Goal: Task Accomplishment & Management: Manage account settings

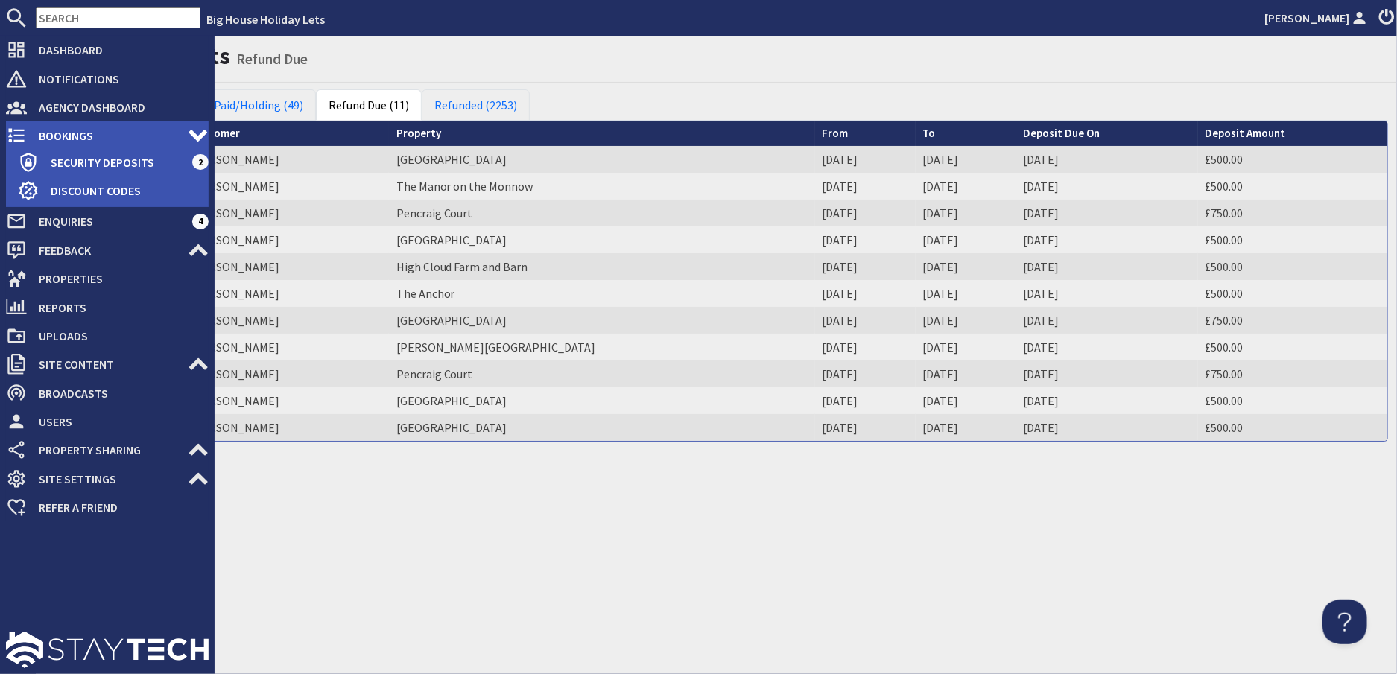
click at [63, 136] on span "Bookings" at bounding box center [107, 136] width 161 height 24
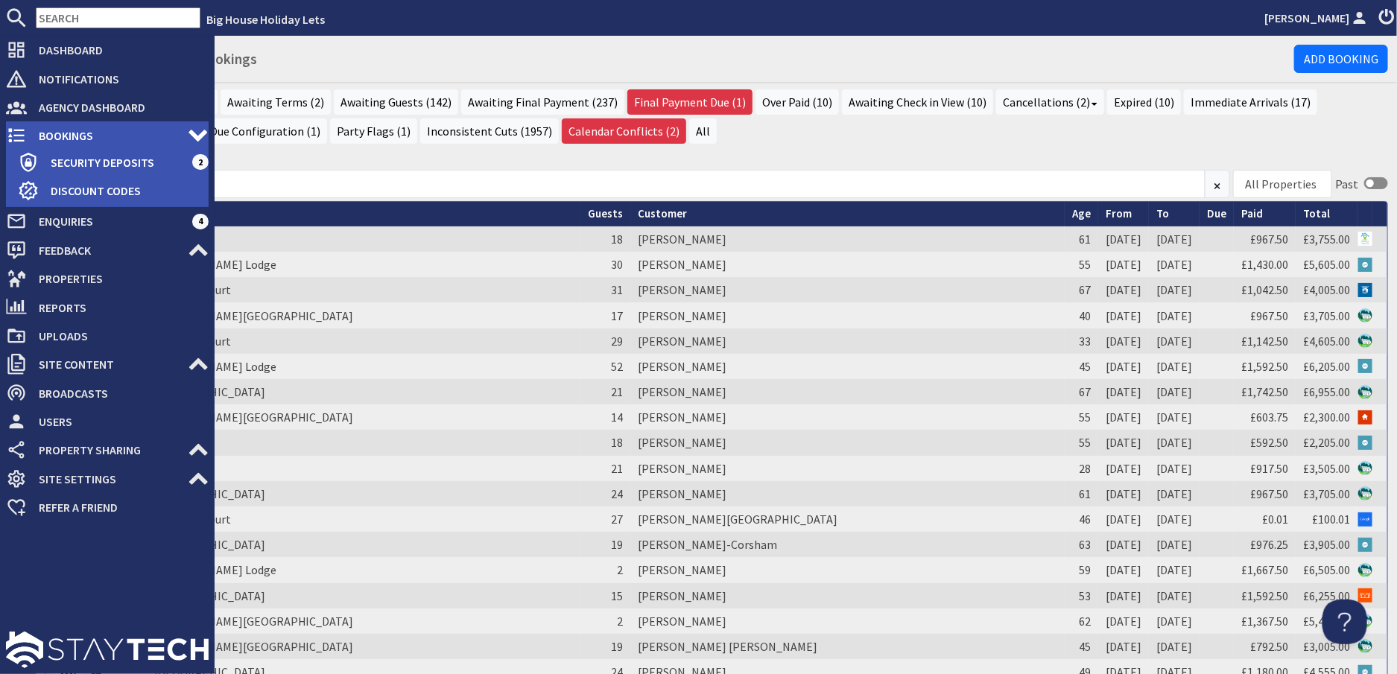
click at [54, 130] on span "Bookings" at bounding box center [107, 136] width 161 height 24
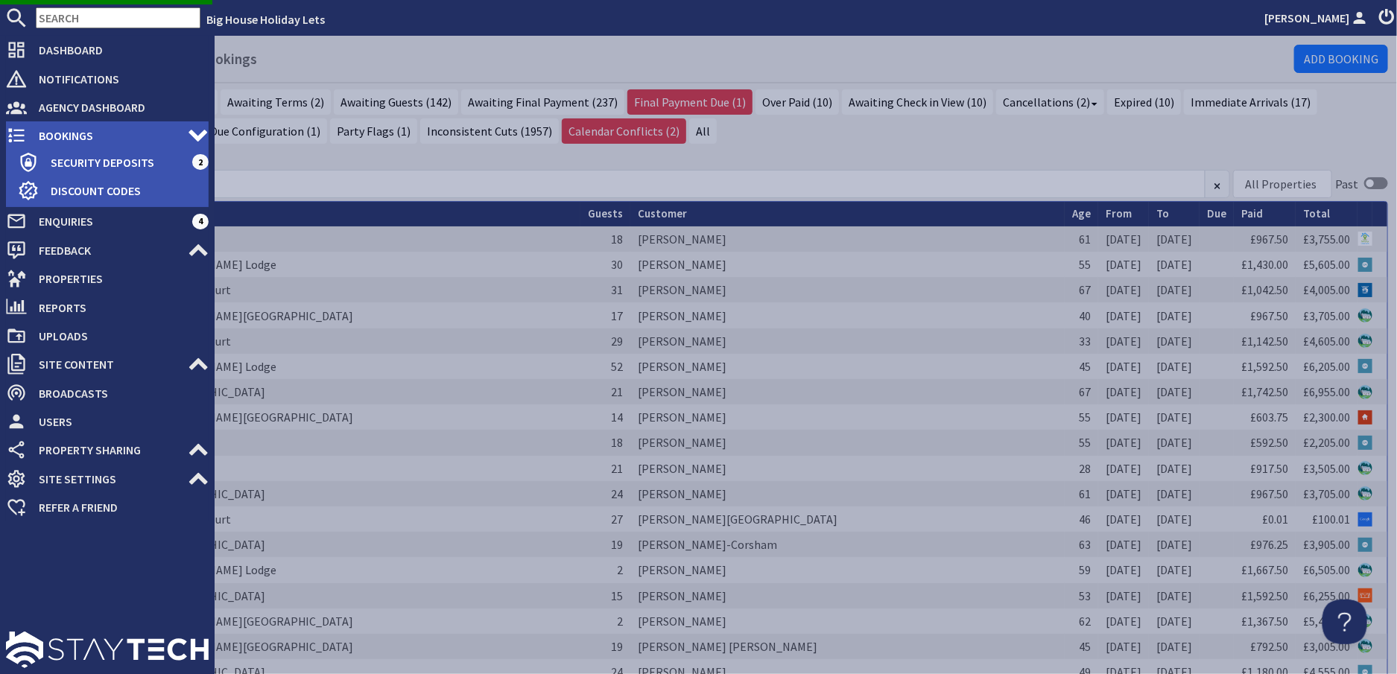
click at [79, 135] on span "Bookings" at bounding box center [107, 136] width 161 height 24
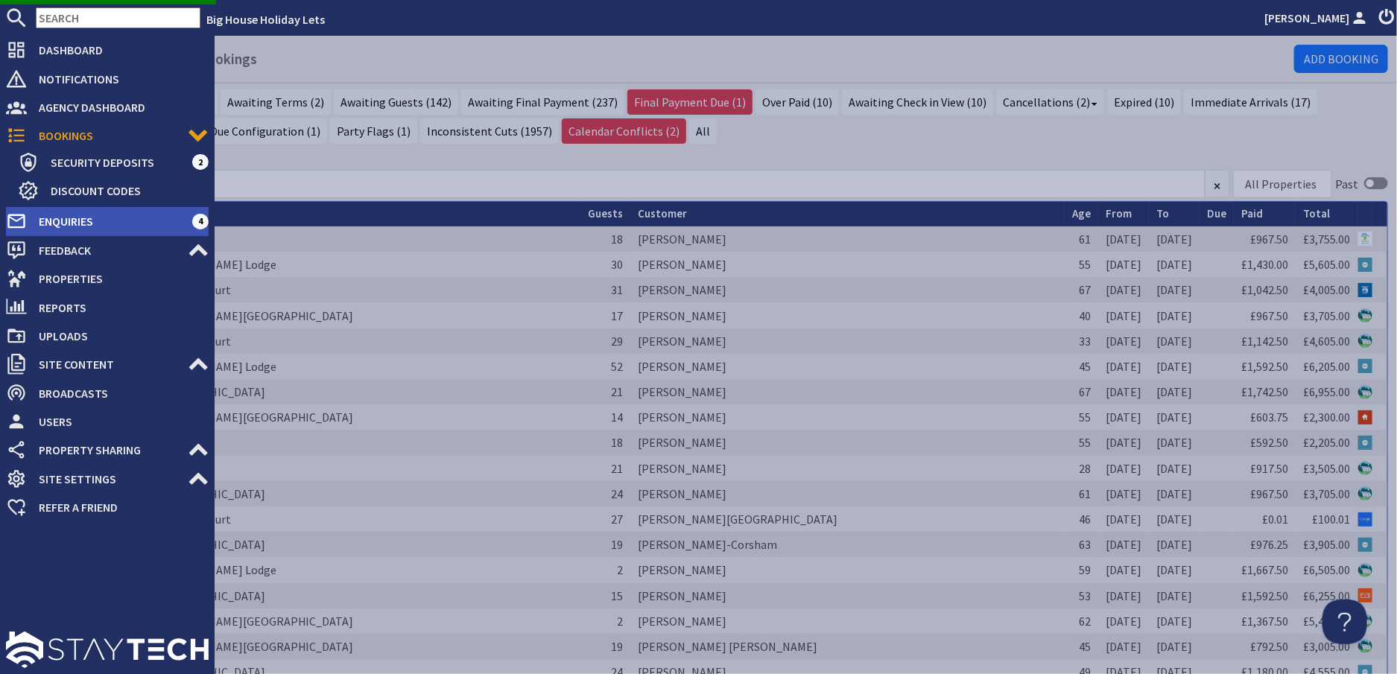
click at [72, 222] on span "Enquiries" at bounding box center [109, 221] width 165 height 24
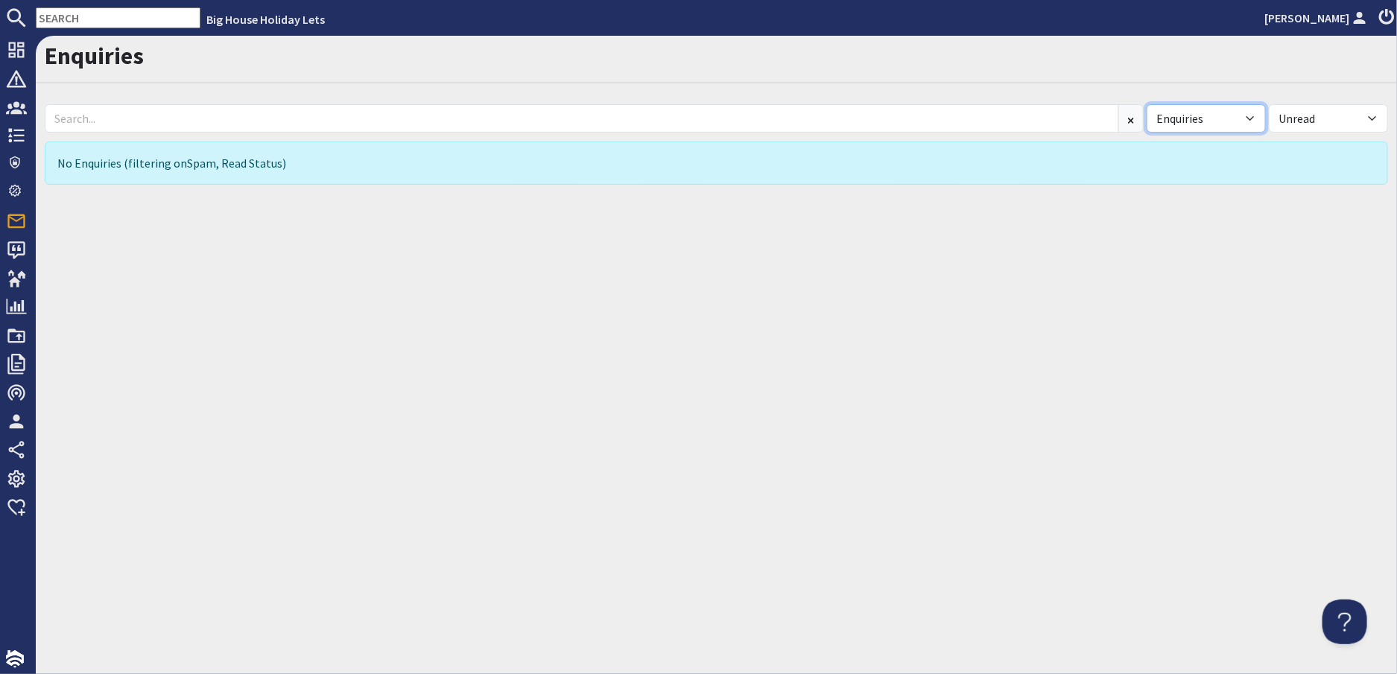
click at [1251, 117] on select "All Enquiries Spam" at bounding box center [1205, 118] width 119 height 28
select select
click at [1146, 104] on select "All Enquiries Spam" at bounding box center [1205, 118] width 119 height 28
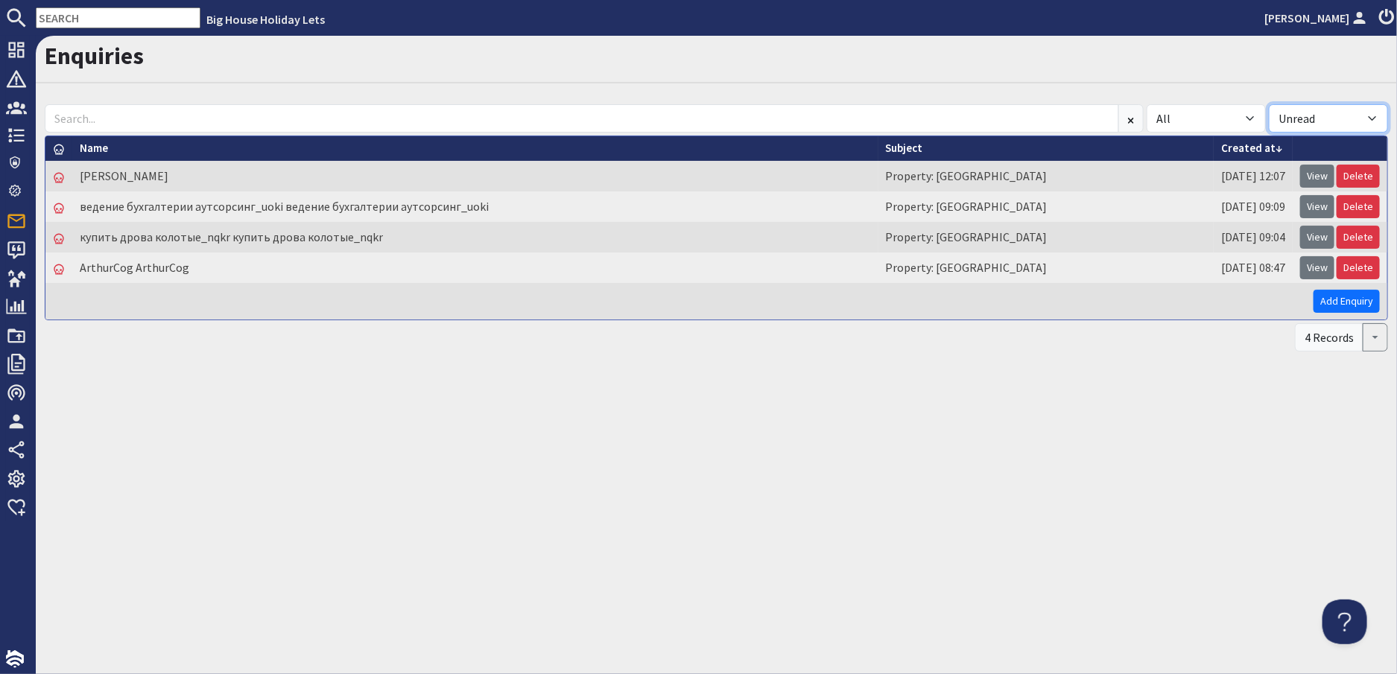
click at [1366, 114] on select "All Read Unread" at bounding box center [1328, 118] width 119 height 28
click at [1375, 113] on select "All Read Unread" at bounding box center [1328, 118] width 119 height 28
select select
click at [1269, 104] on select "All Read Unread" at bounding box center [1328, 118] width 119 height 28
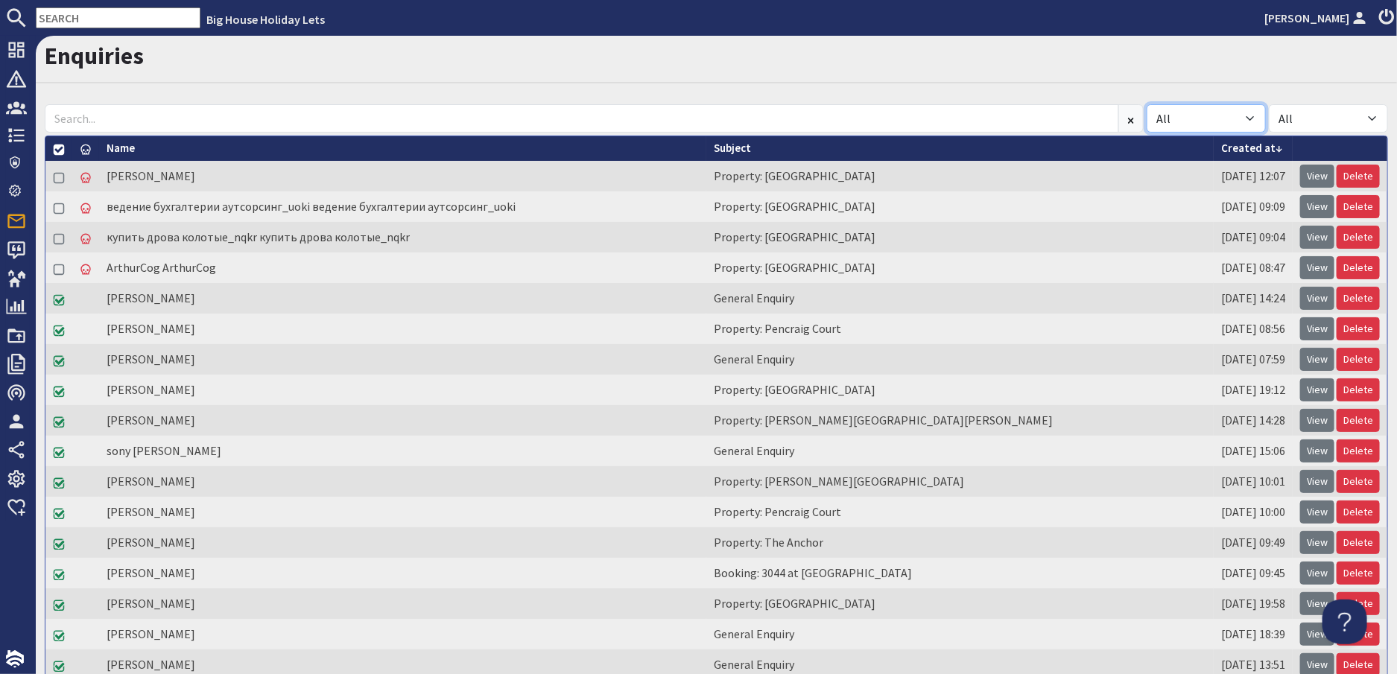
click at [1244, 117] on select "All Enquiries Spam" at bounding box center [1205, 118] width 119 height 28
select select "spam"
click at [1146, 104] on select "All Enquiries Spam" at bounding box center [1205, 118] width 119 height 28
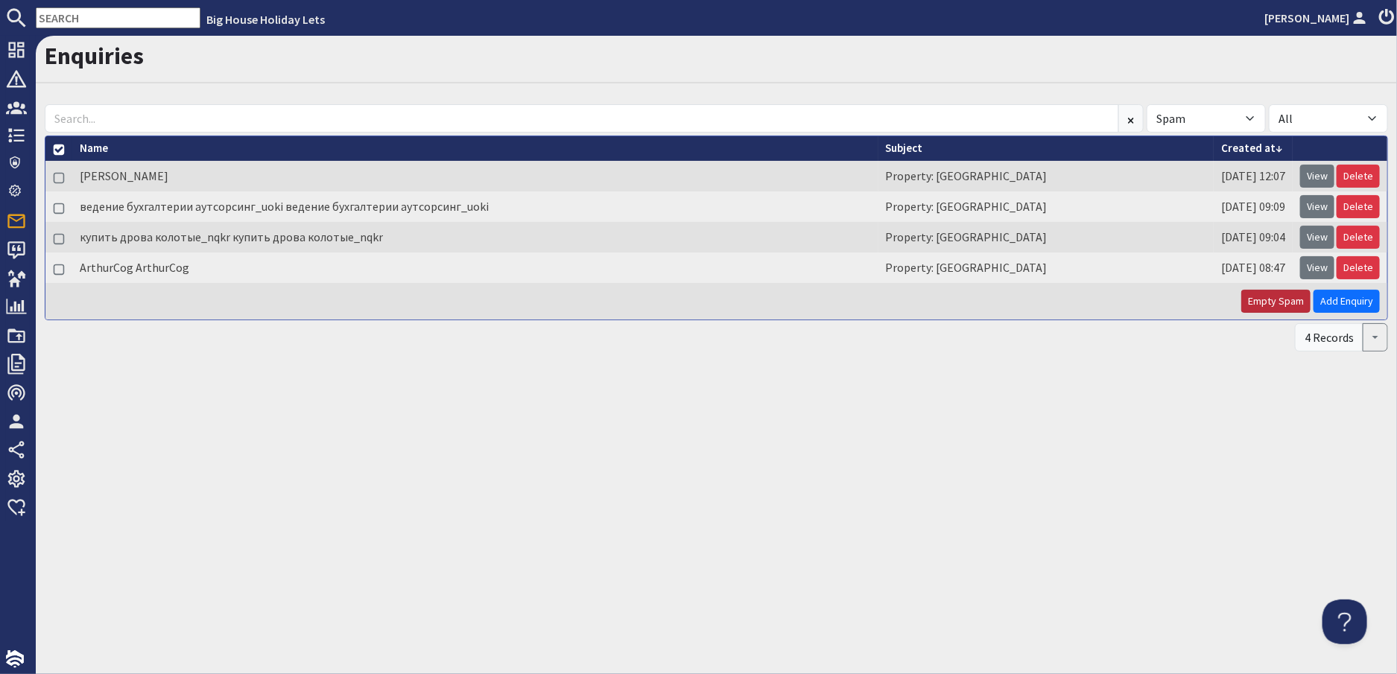
click at [1268, 294] on button "Empty Spam" at bounding box center [1275, 301] width 69 height 23
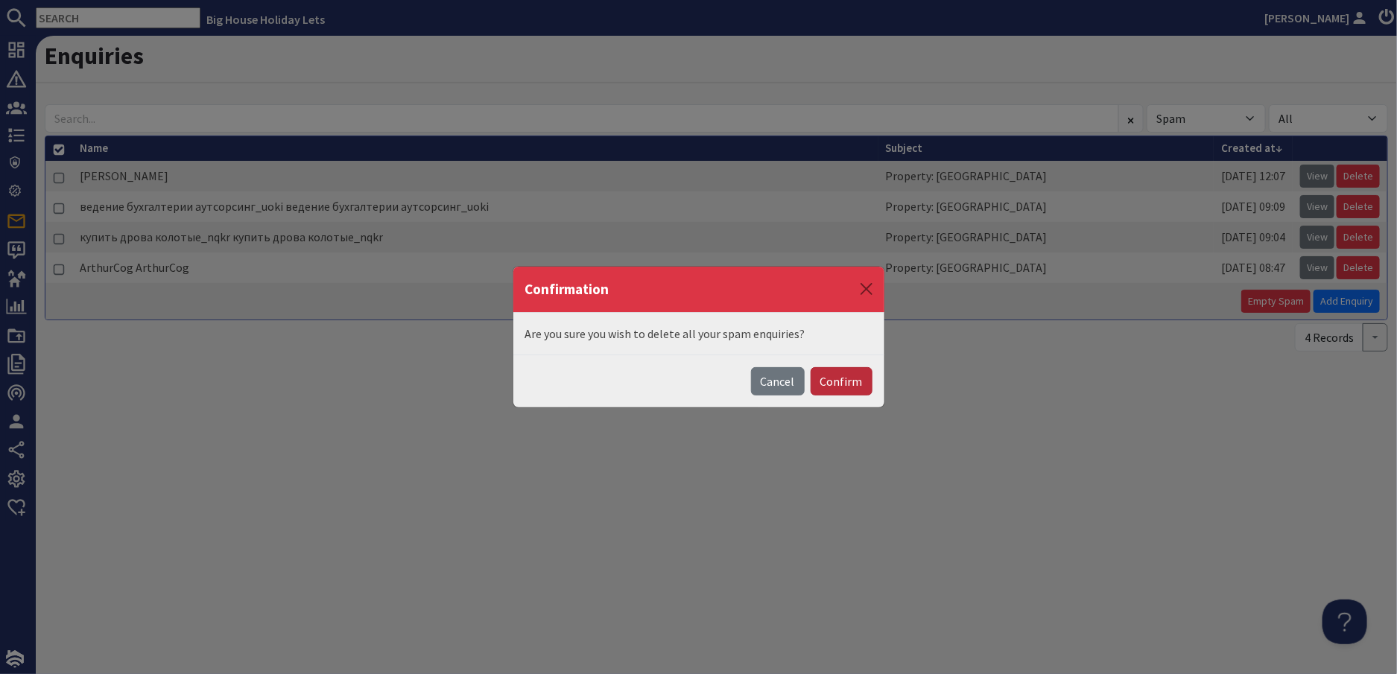
click at [853, 378] on button "Confirm" at bounding box center [841, 381] width 62 height 28
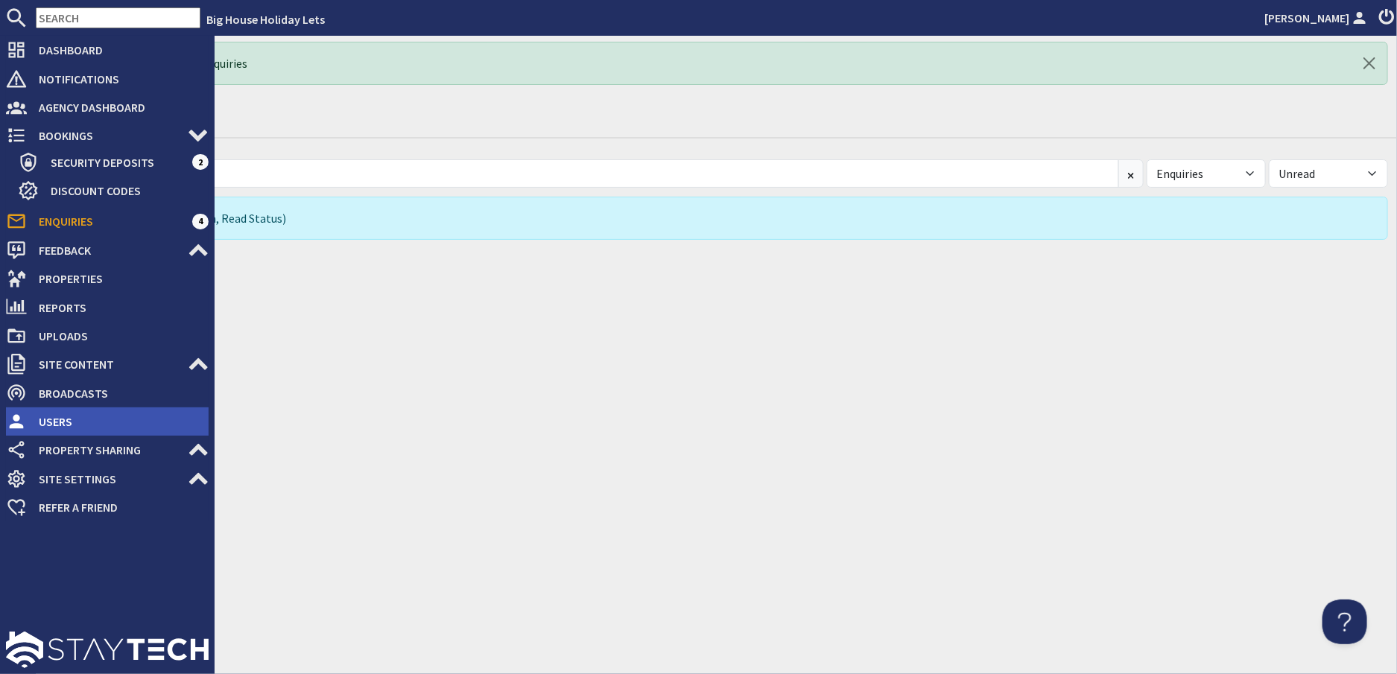
click at [64, 419] on span "Users" at bounding box center [118, 422] width 182 height 24
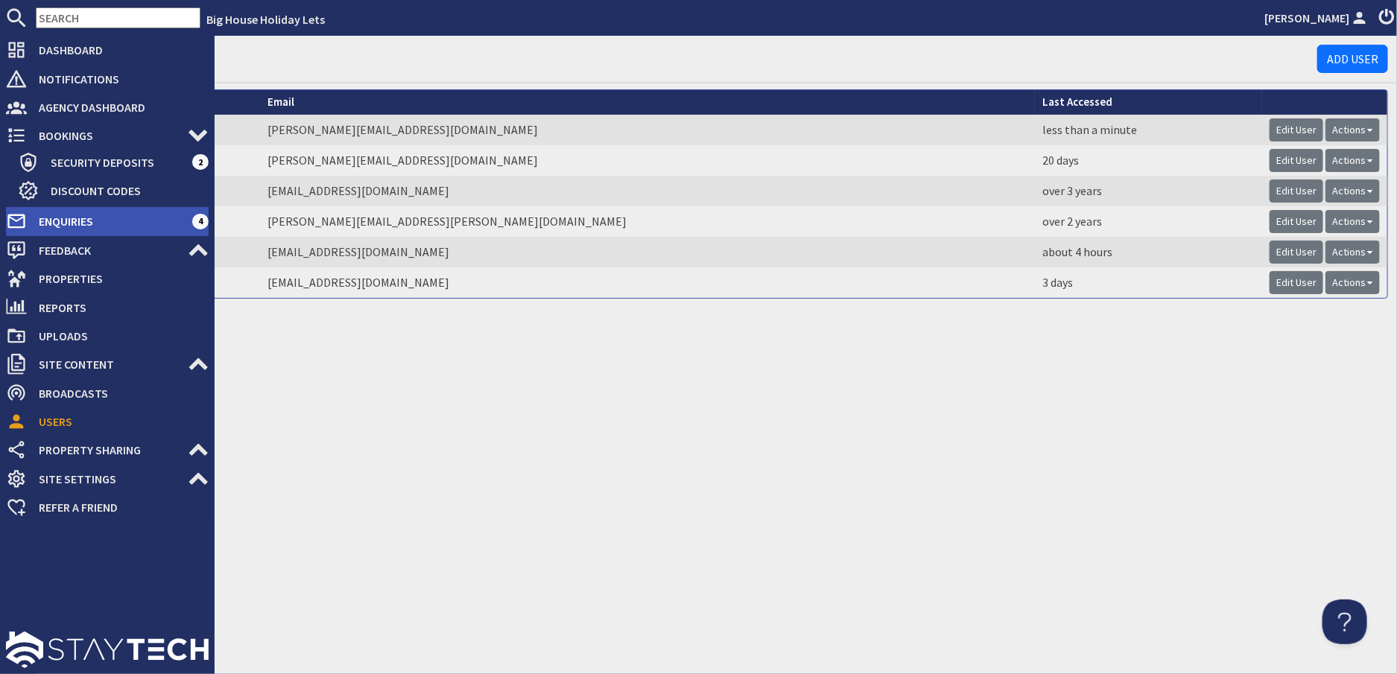
click at [95, 220] on span "Enquiries" at bounding box center [109, 221] width 165 height 24
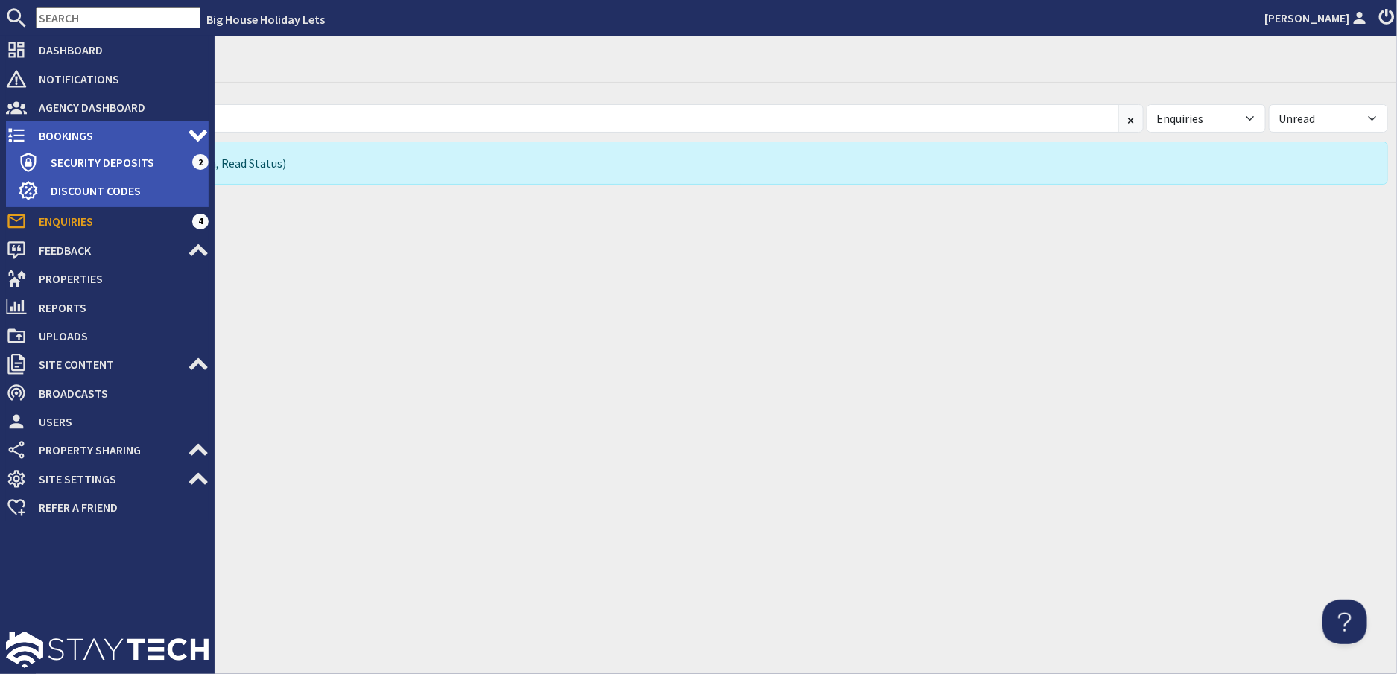
click at [26, 137] on icon at bounding box center [16, 135] width 21 height 21
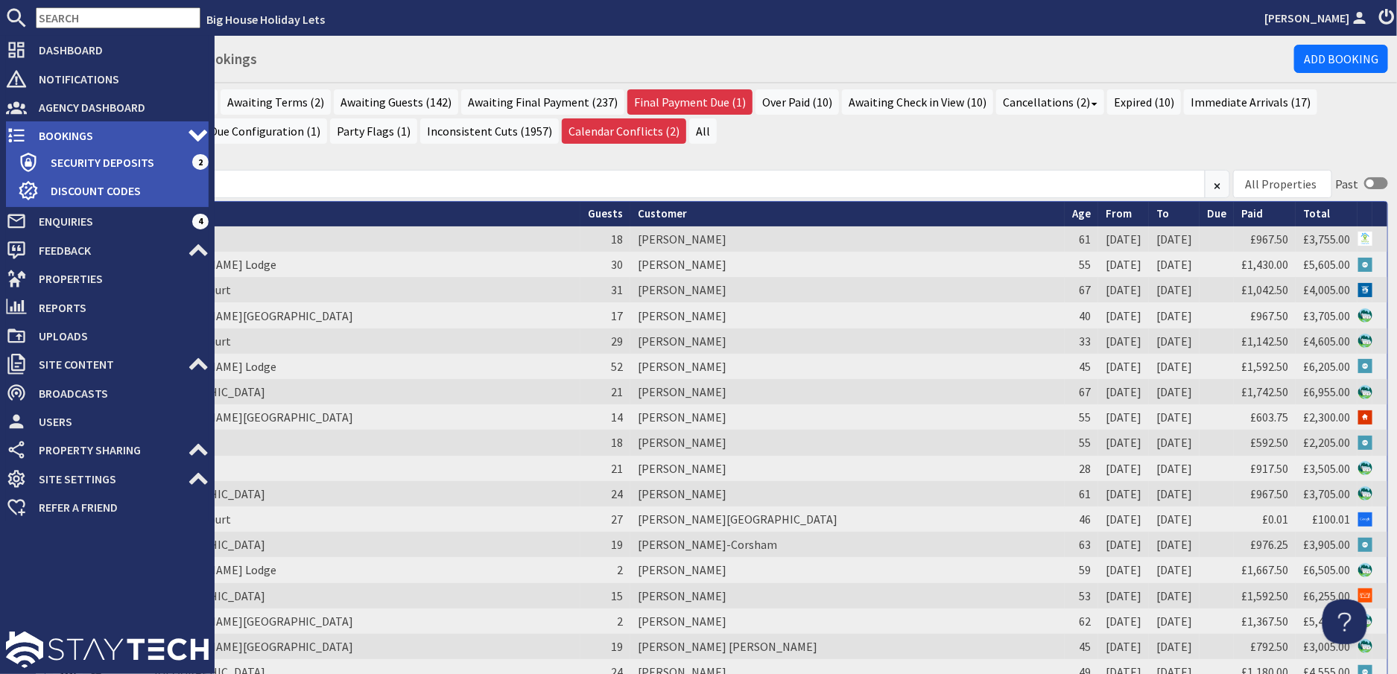
click at [60, 137] on span "Bookings" at bounding box center [107, 136] width 161 height 24
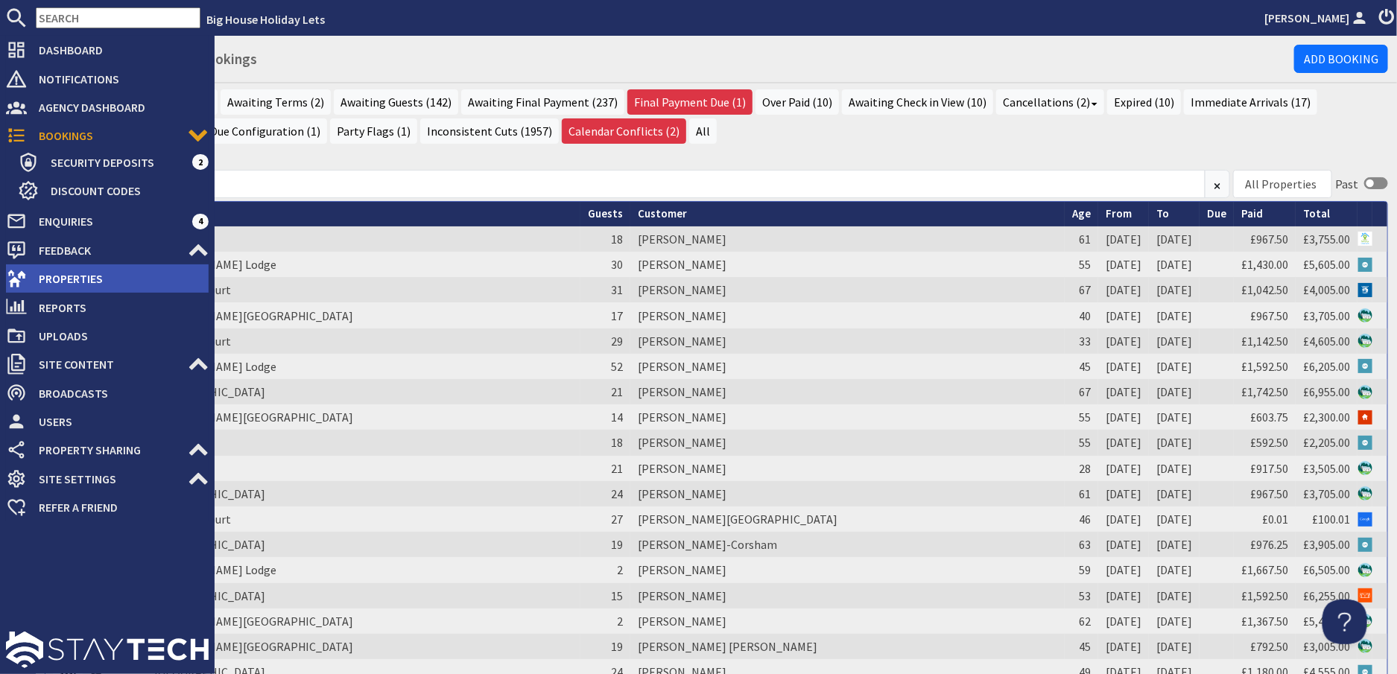
click at [77, 276] on span "Properties" at bounding box center [118, 279] width 182 height 24
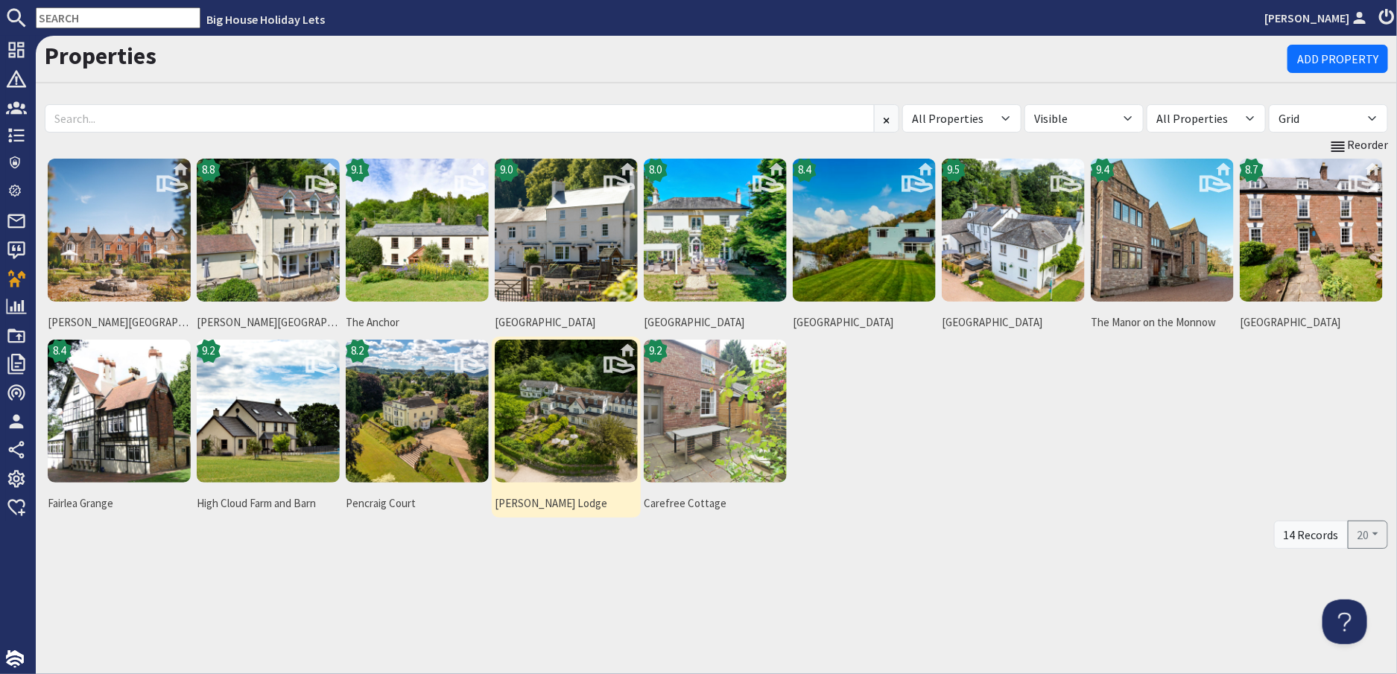
click at [545, 434] on img at bounding box center [566, 411] width 143 height 143
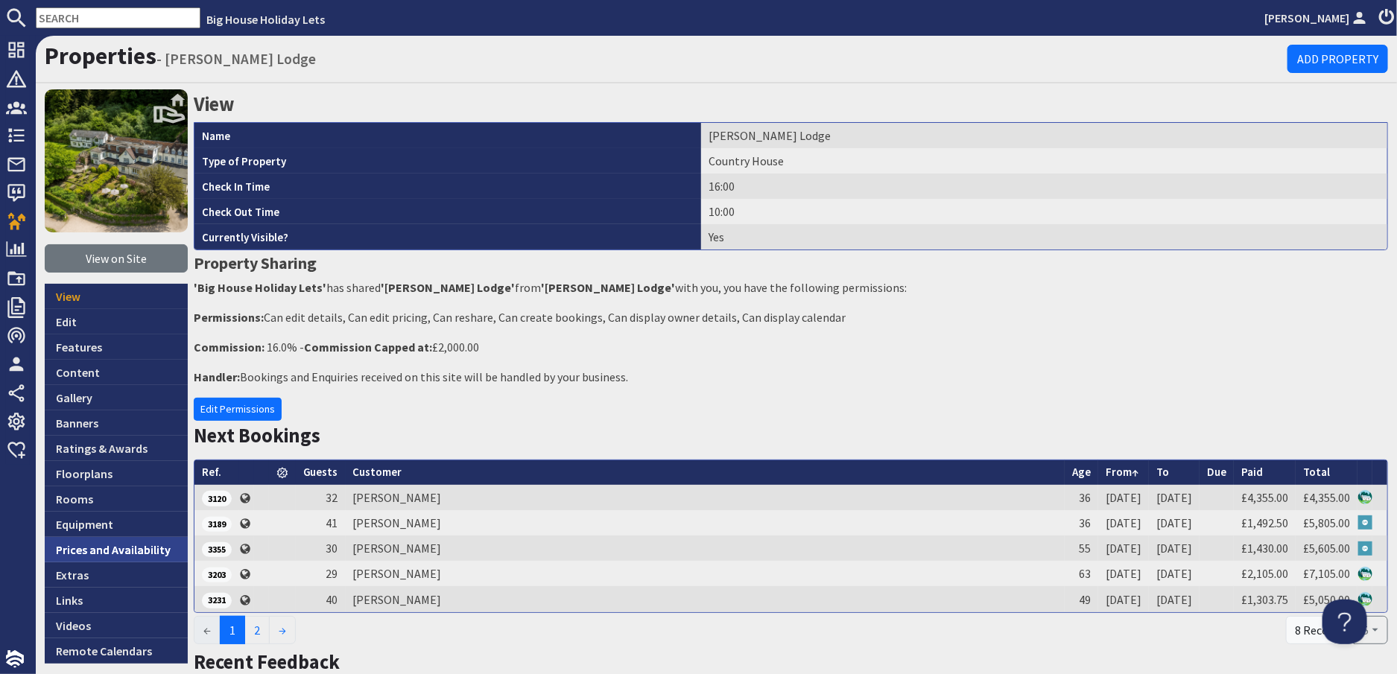
click at [98, 545] on link "Prices and Availability" at bounding box center [116, 549] width 143 height 25
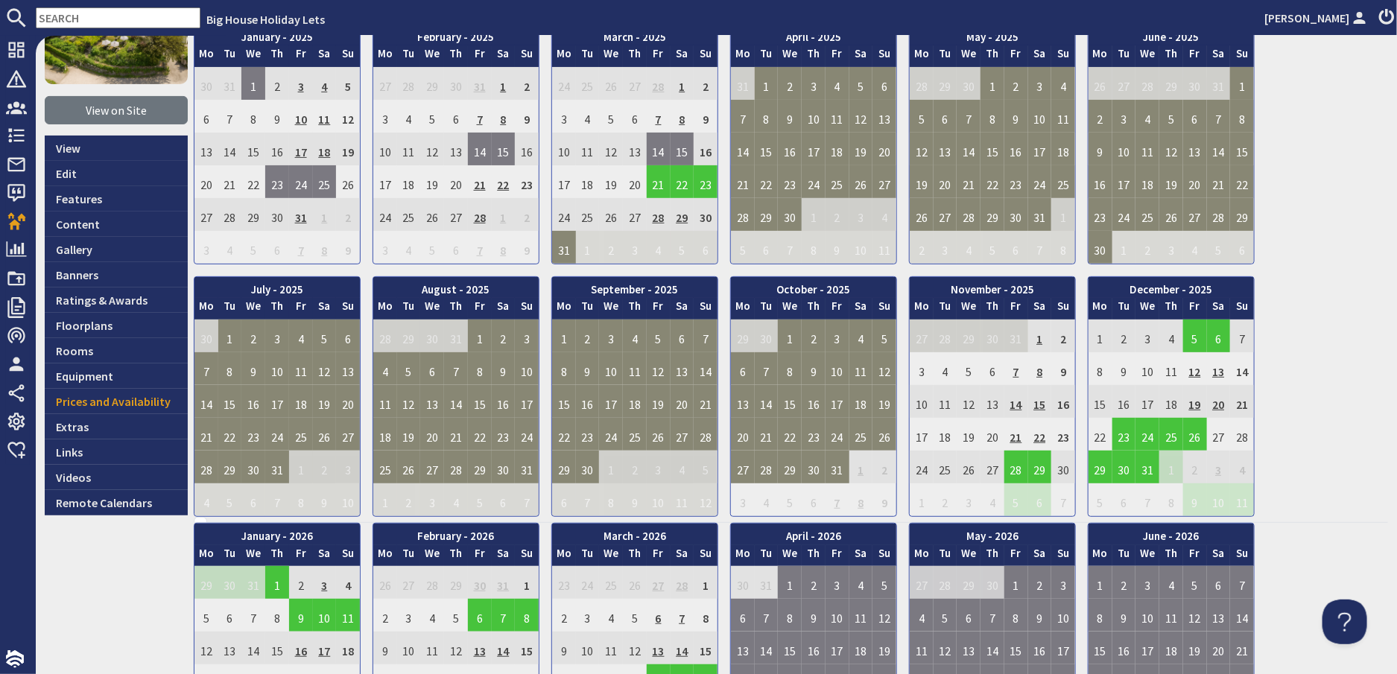
scroll to position [149, 0]
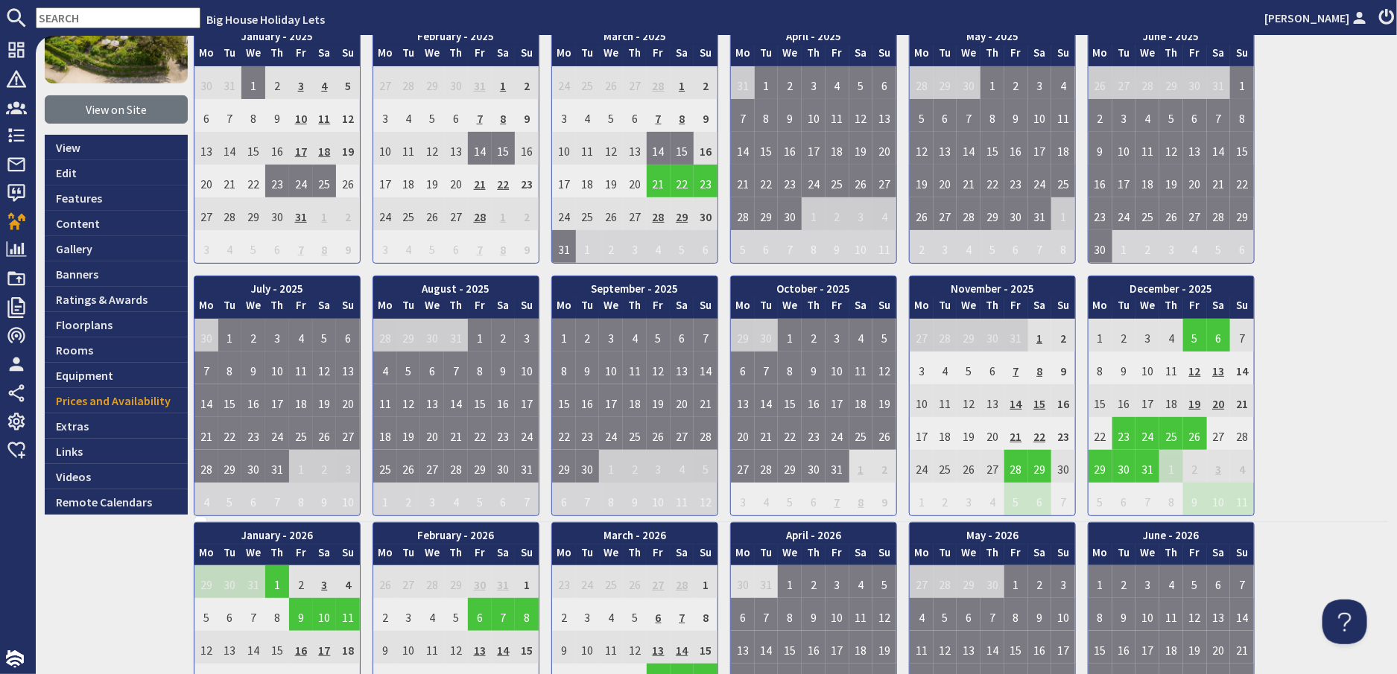
click at [1013, 369] on td "7" at bounding box center [1016, 368] width 24 height 33
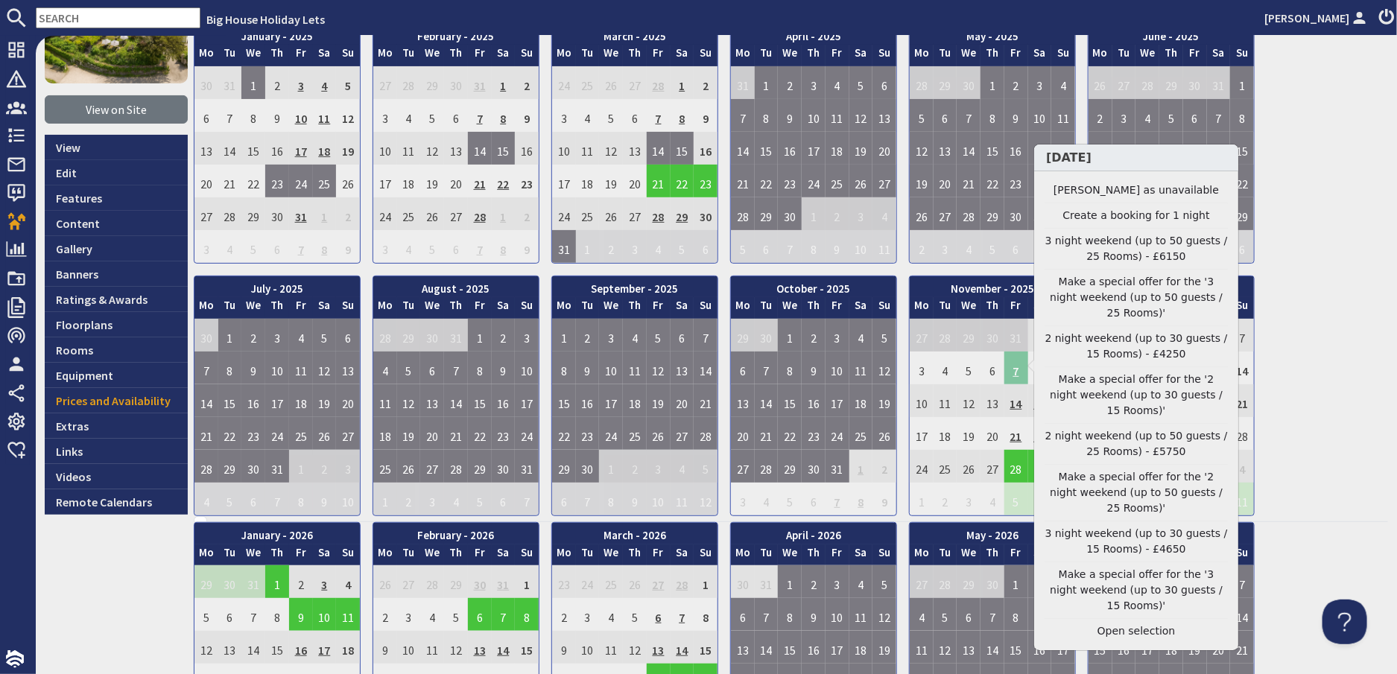
click at [1012, 375] on td "7" at bounding box center [1016, 368] width 24 height 33
click at [1019, 373] on td "7" at bounding box center [1016, 368] width 24 height 33
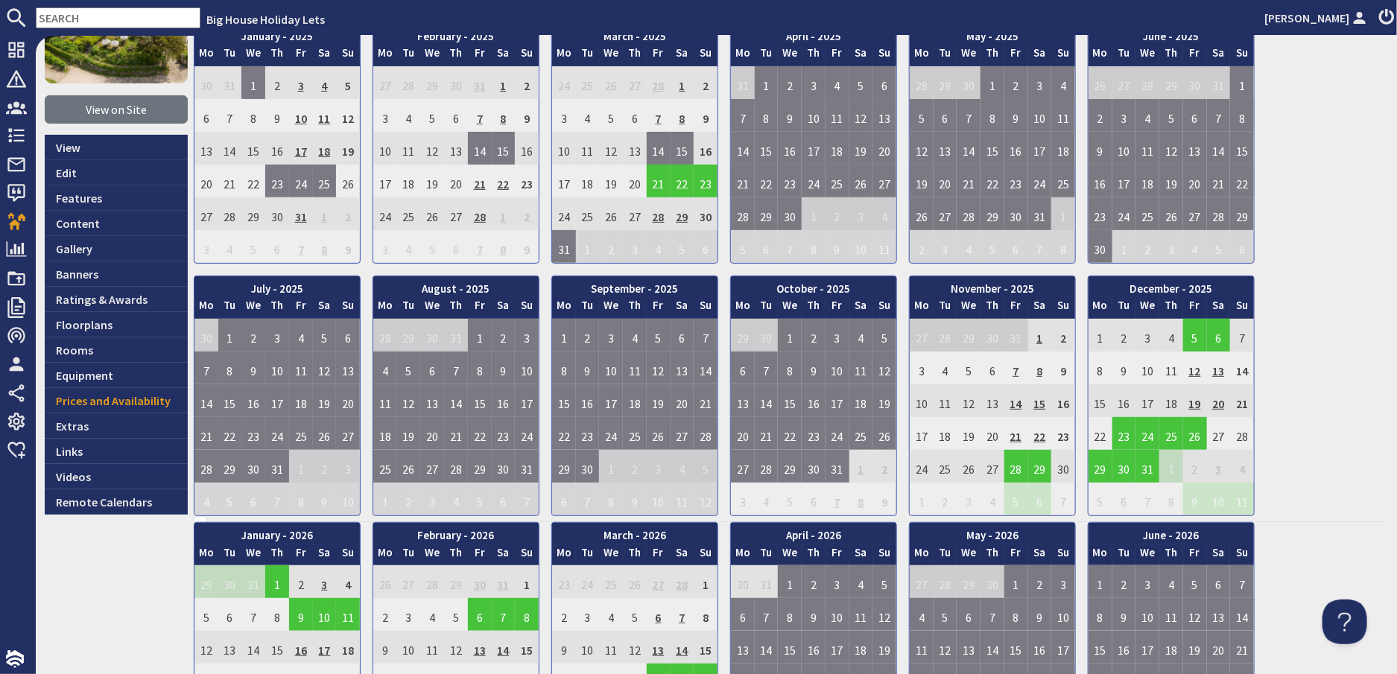
click at [1019, 373] on td "7" at bounding box center [1016, 368] width 24 height 33
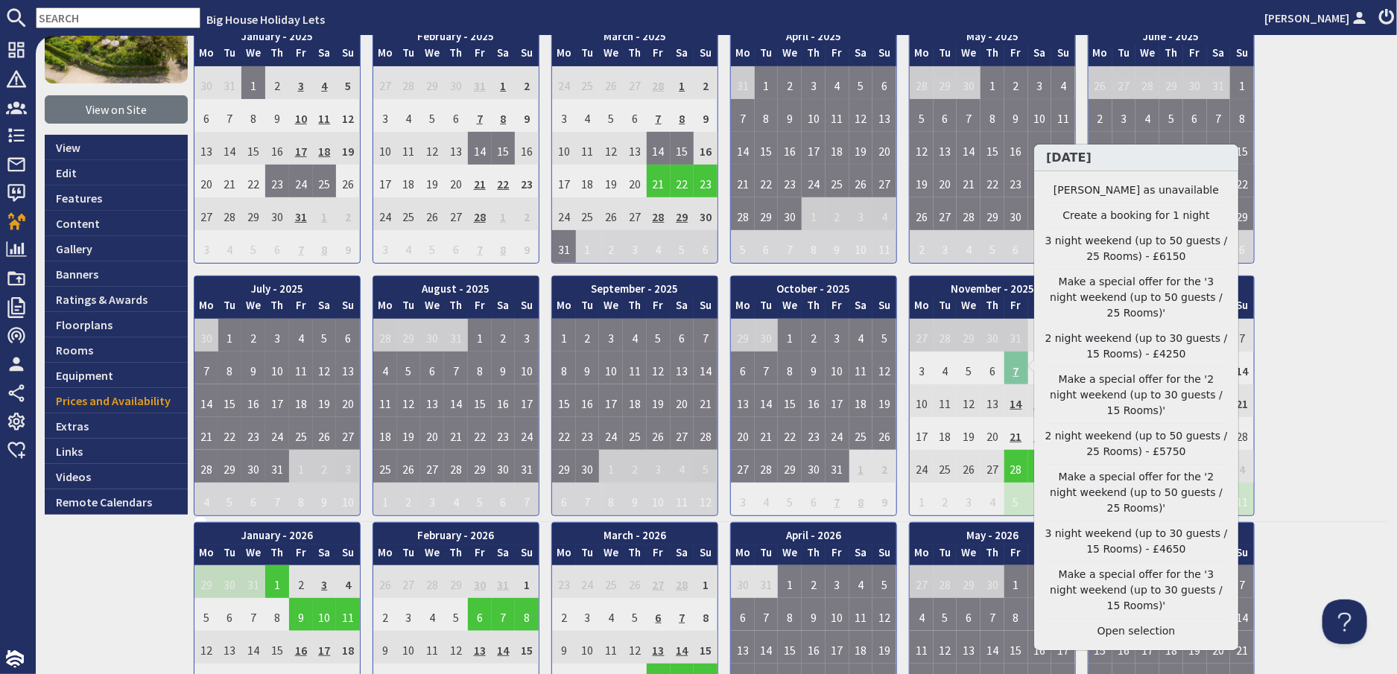
click at [1022, 370] on td "7" at bounding box center [1016, 368] width 24 height 33
click at [1095, 193] on link "Mark day as unavailable" at bounding box center [1135, 191] width 183 height 16
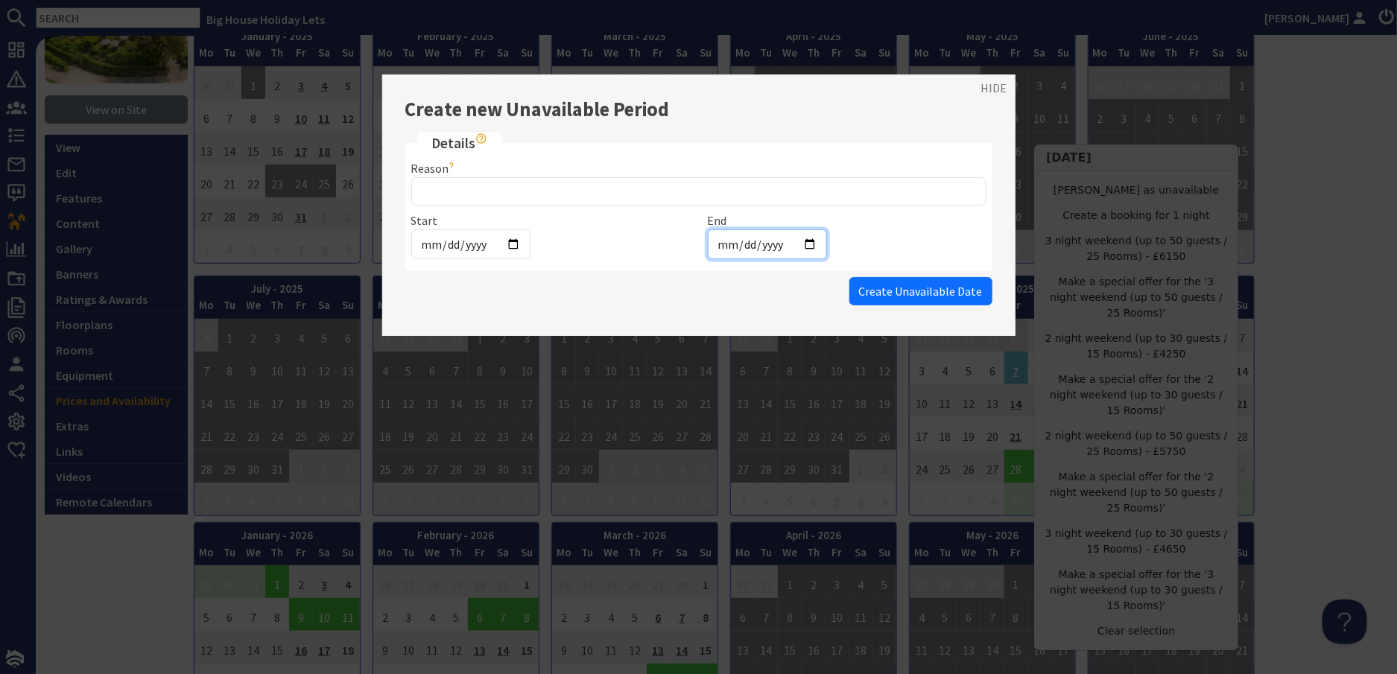
click at [775, 240] on input "2025-11-07" at bounding box center [767, 244] width 119 height 30
click at [803, 243] on input "2025-11-07" at bounding box center [767, 244] width 119 height 30
type input "2025-11-09"
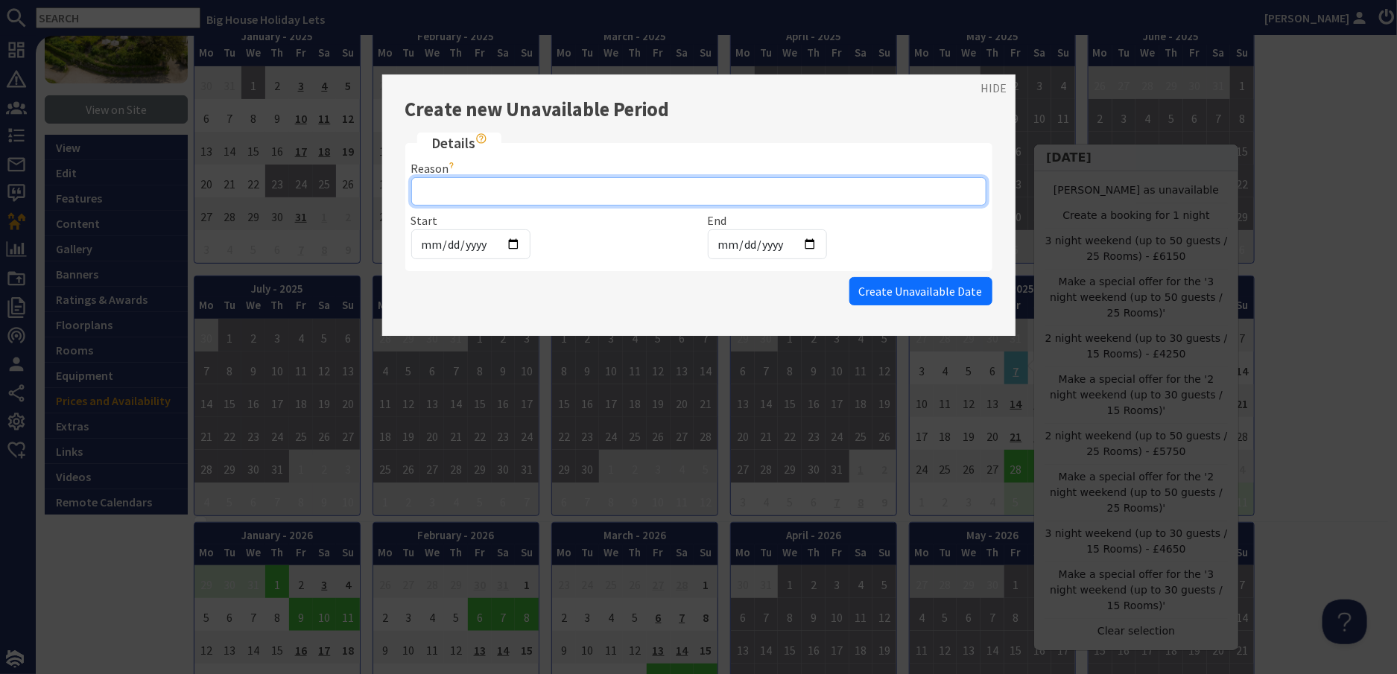
click at [461, 191] on input "Reason" at bounding box center [698, 191] width 575 height 28
click at [433, 190] on input "Reason" at bounding box center [698, 191] width 575 height 28
type input "RL"
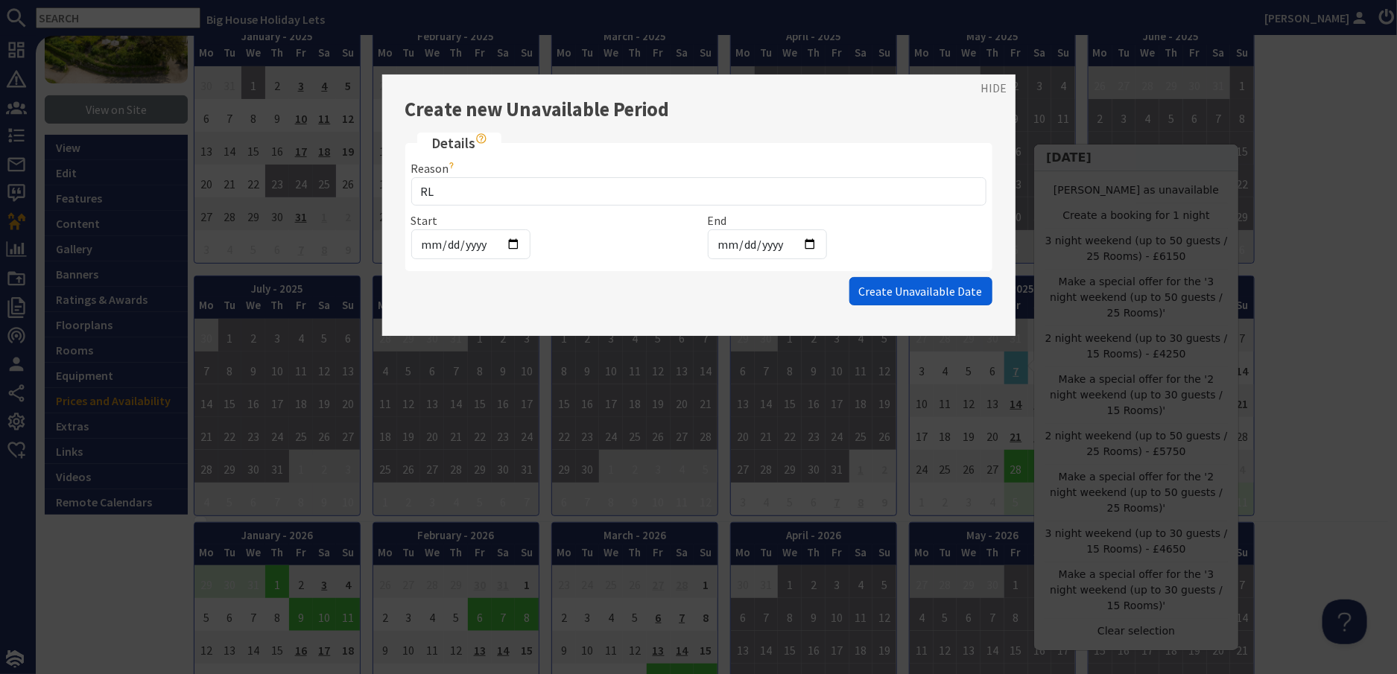
click at [907, 291] on span "Create Unavailable Date" at bounding box center [921, 291] width 124 height 15
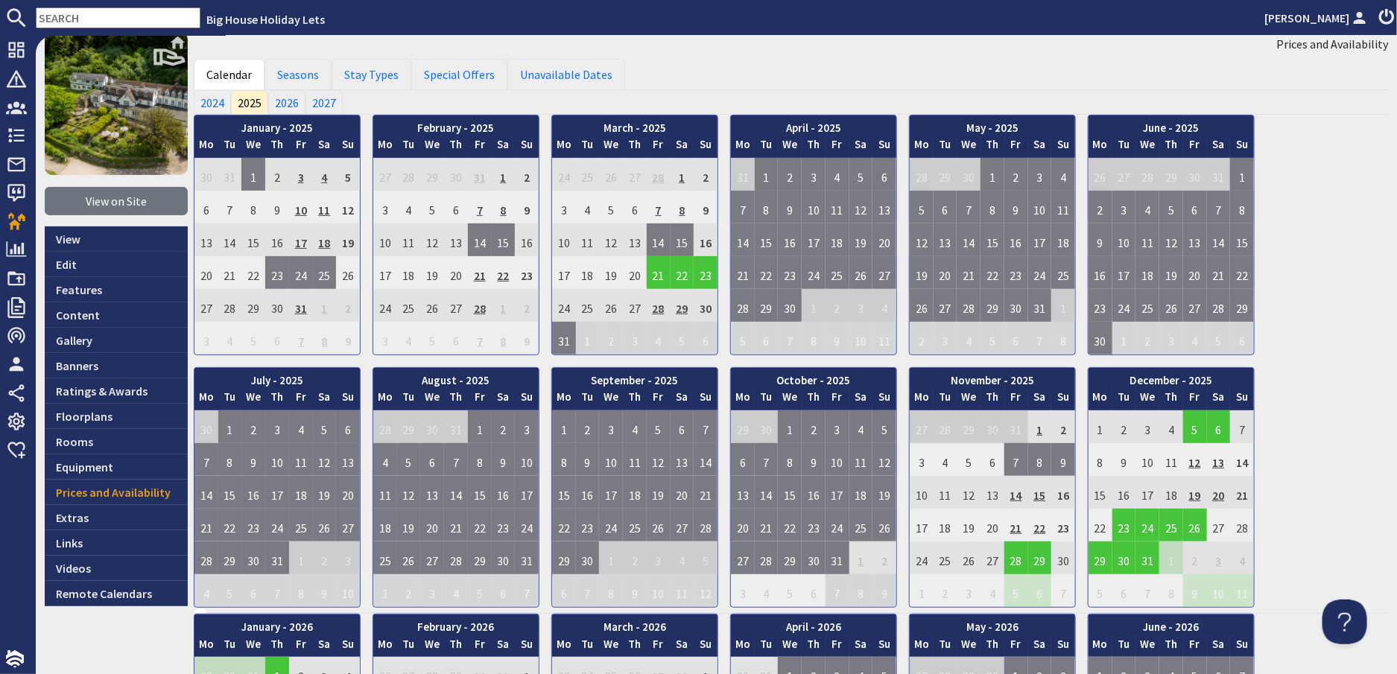
scroll to position [149, 0]
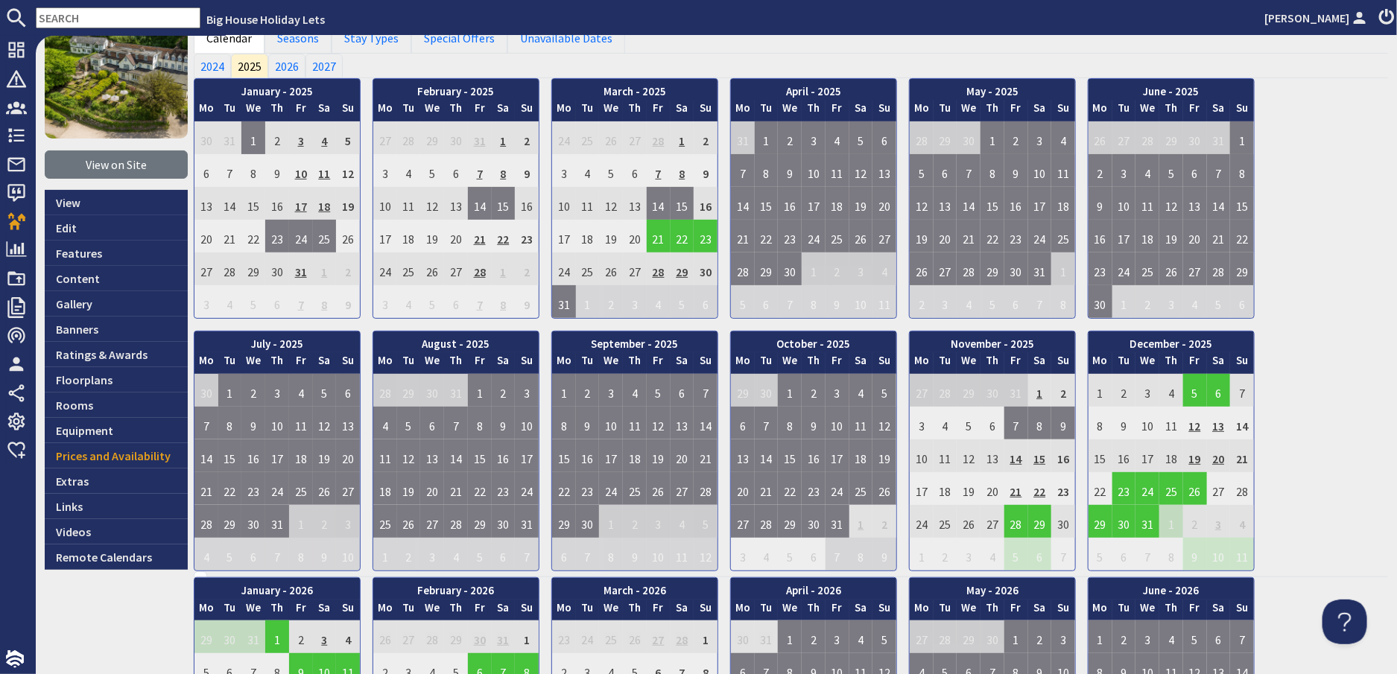
click at [1018, 457] on td "14" at bounding box center [1016, 456] width 24 height 33
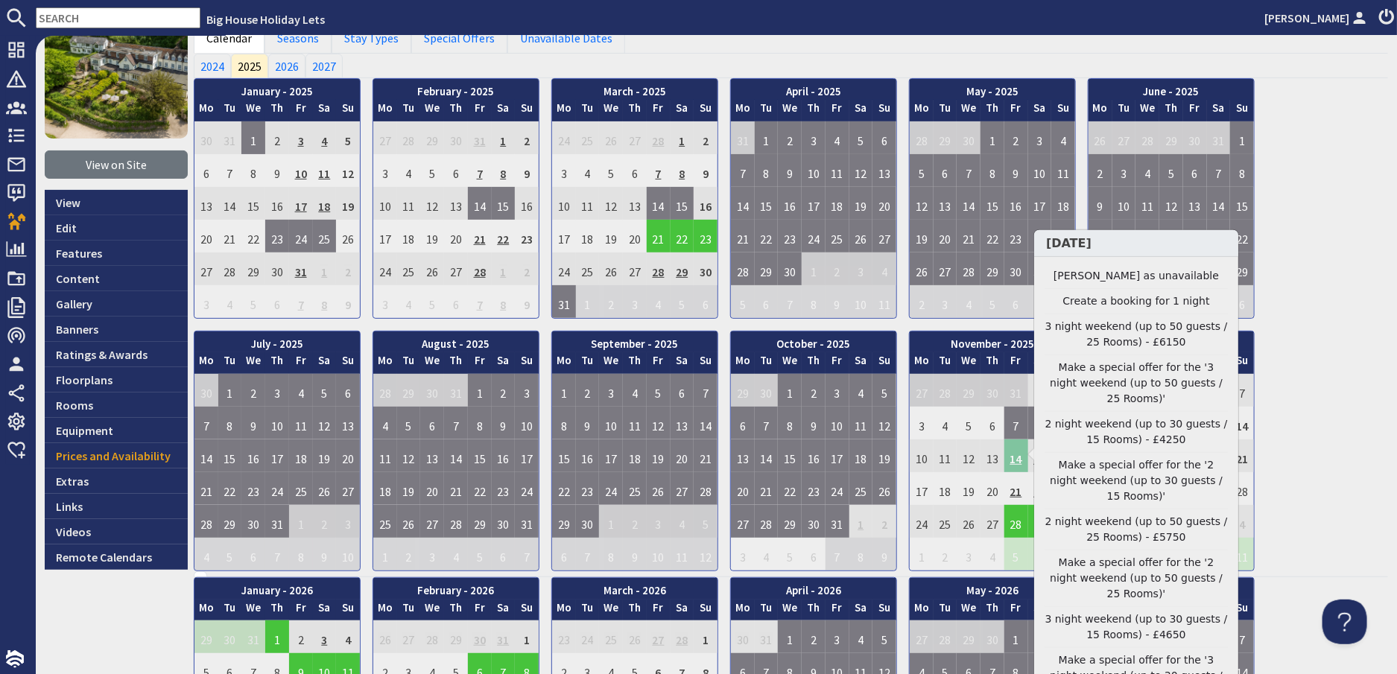
click at [1018, 458] on td "14" at bounding box center [1016, 456] width 24 height 33
click at [1114, 274] on link "Mark day as unavailable" at bounding box center [1135, 276] width 183 height 16
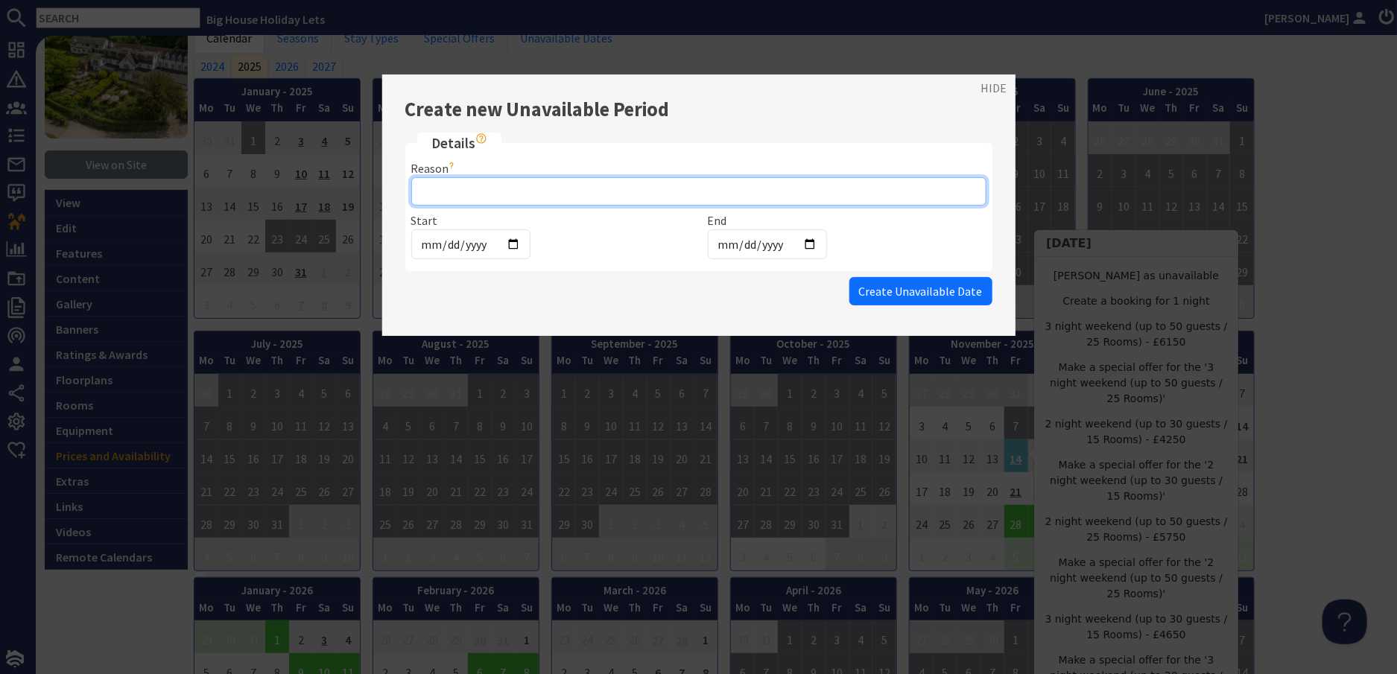
click at [451, 191] on input "Reason" at bounding box center [698, 191] width 575 height 28
type input "RL"
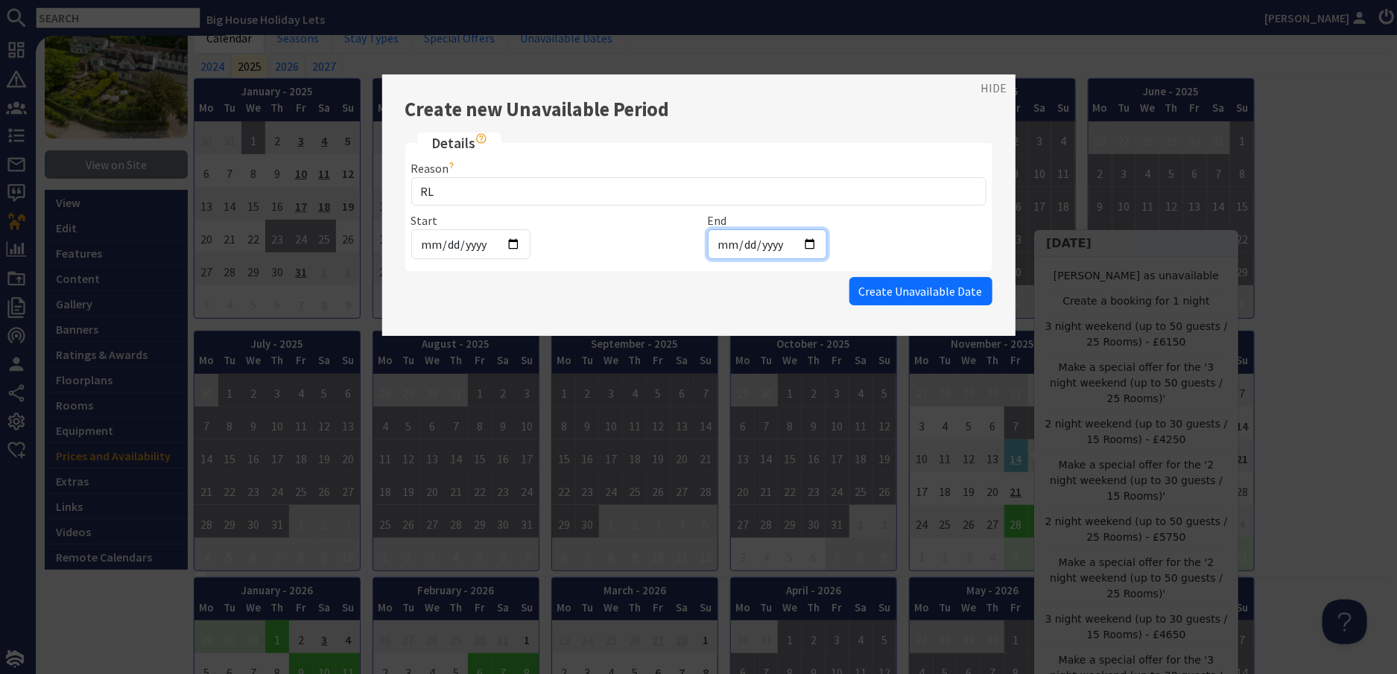
click at [802, 243] on input "2025-11-14" at bounding box center [767, 244] width 119 height 30
type input "2025-11-16"
click at [913, 293] on span "Create Unavailable Date" at bounding box center [921, 291] width 124 height 15
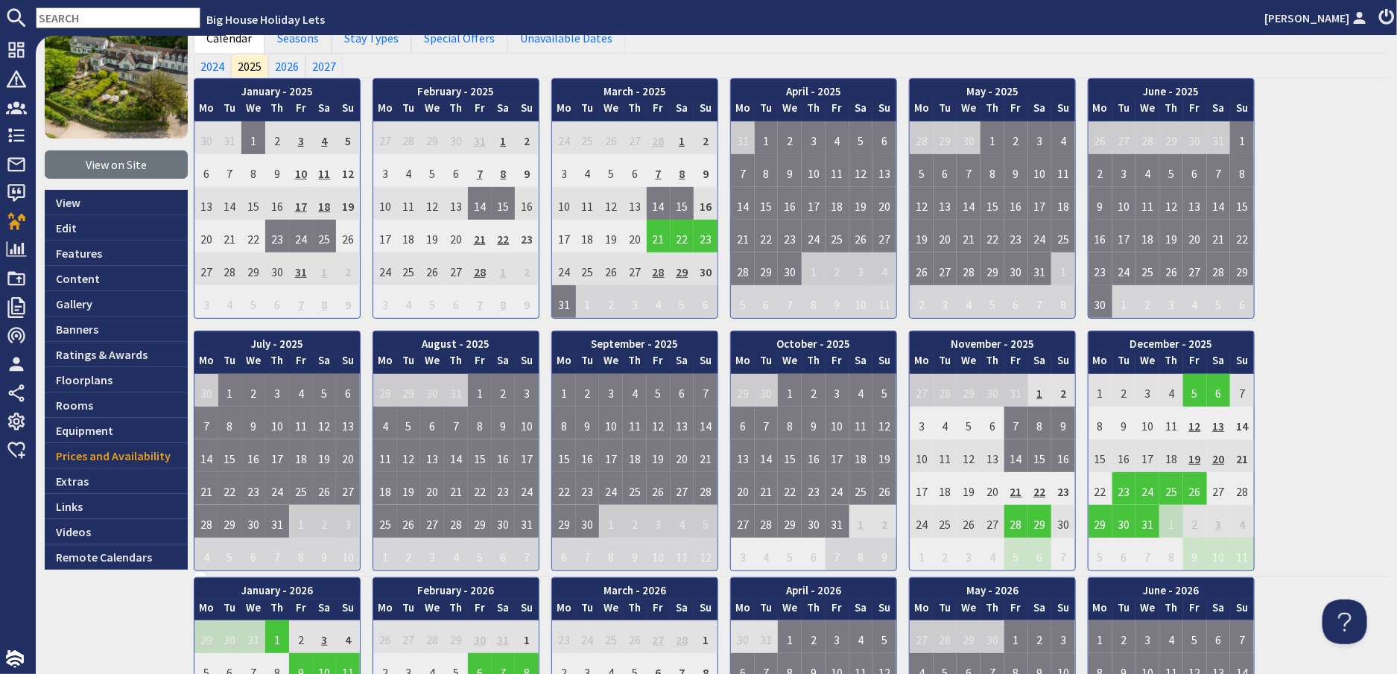
click at [1018, 488] on td "21" at bounding box center [1016, 488] width 24 height 33
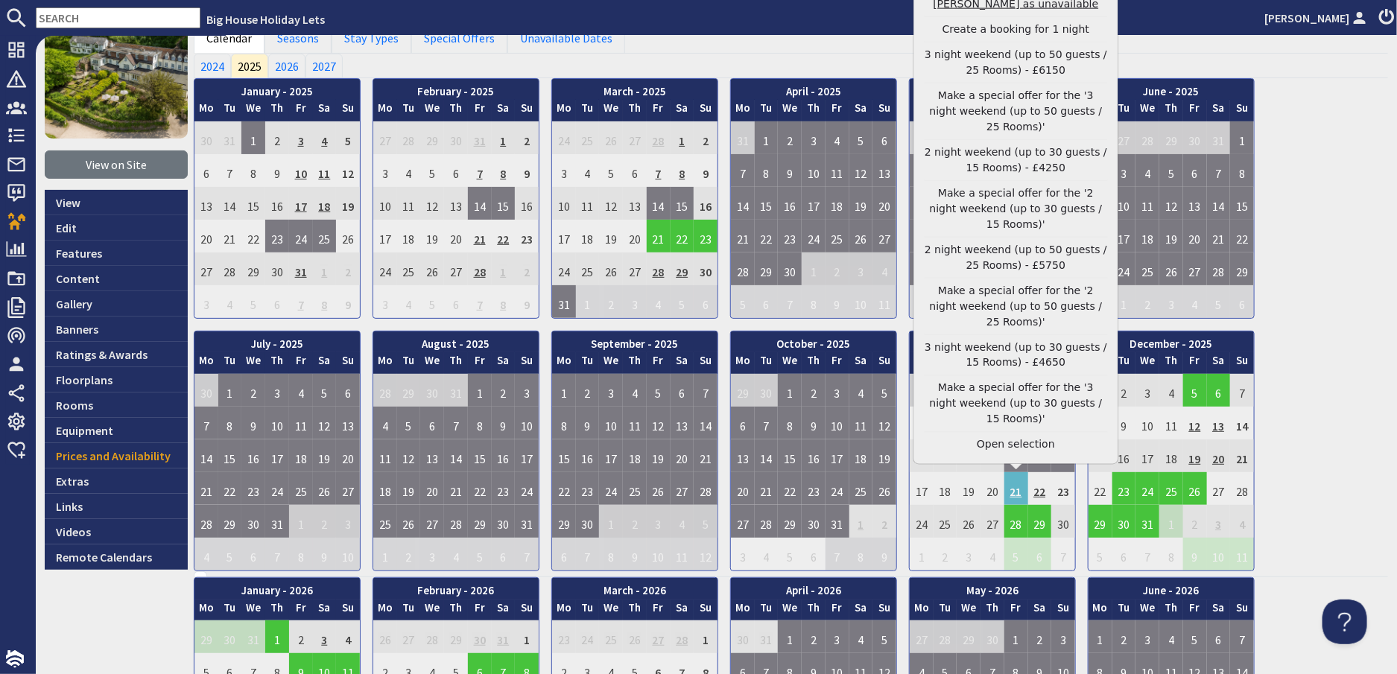
click at [1000, 12] on link "Mark day as unavailable" at bounding box center [1015, 4] width 183 height 16
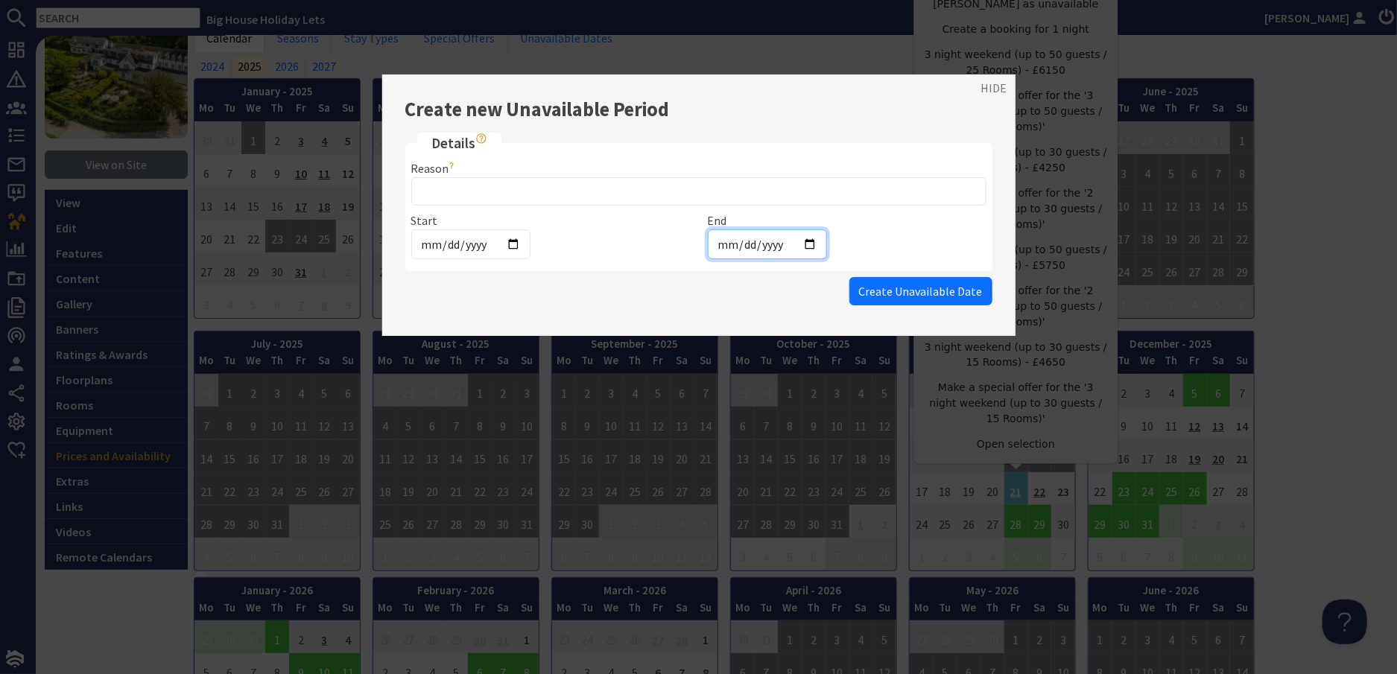
click at [807, 244] on input "[DATE]" at bounding box center [767, 244] width 119 height 30
type input "2025-11-23"
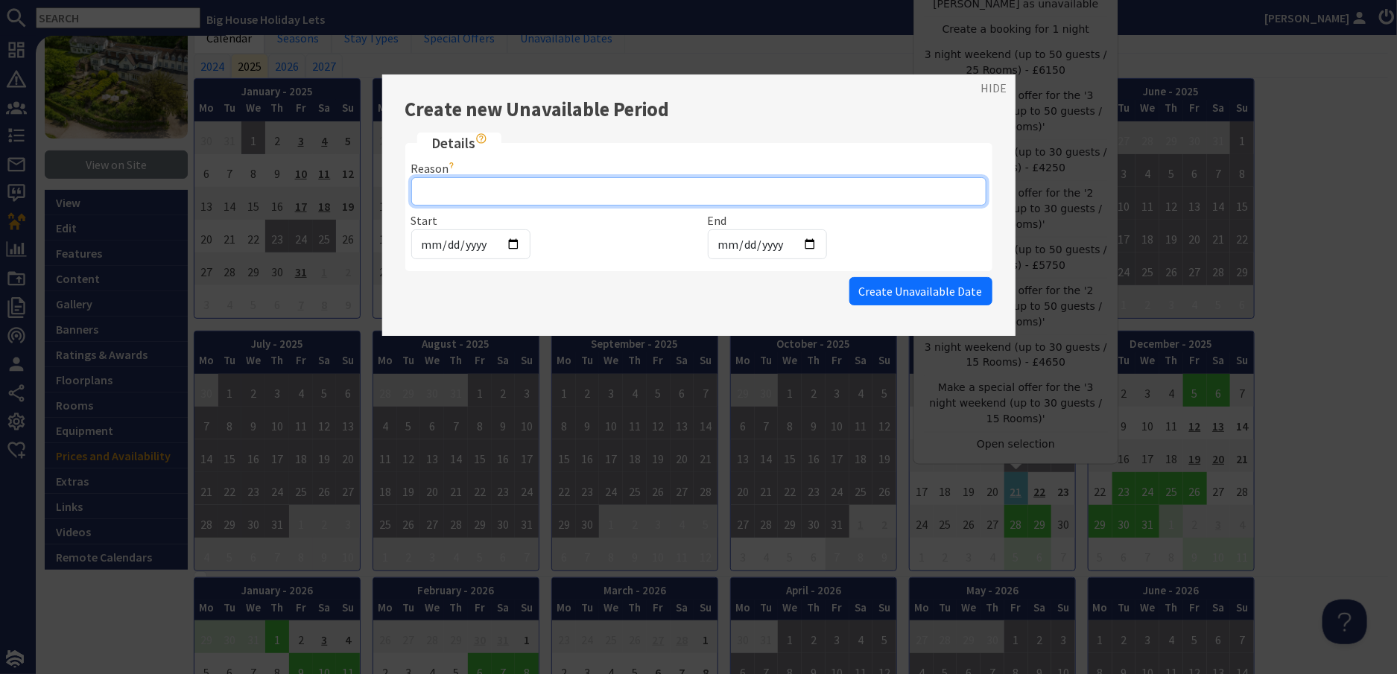
click at [498, 192] on input "Reason" at bounding box center [698, 191] width 575 height 28
type input "RL"
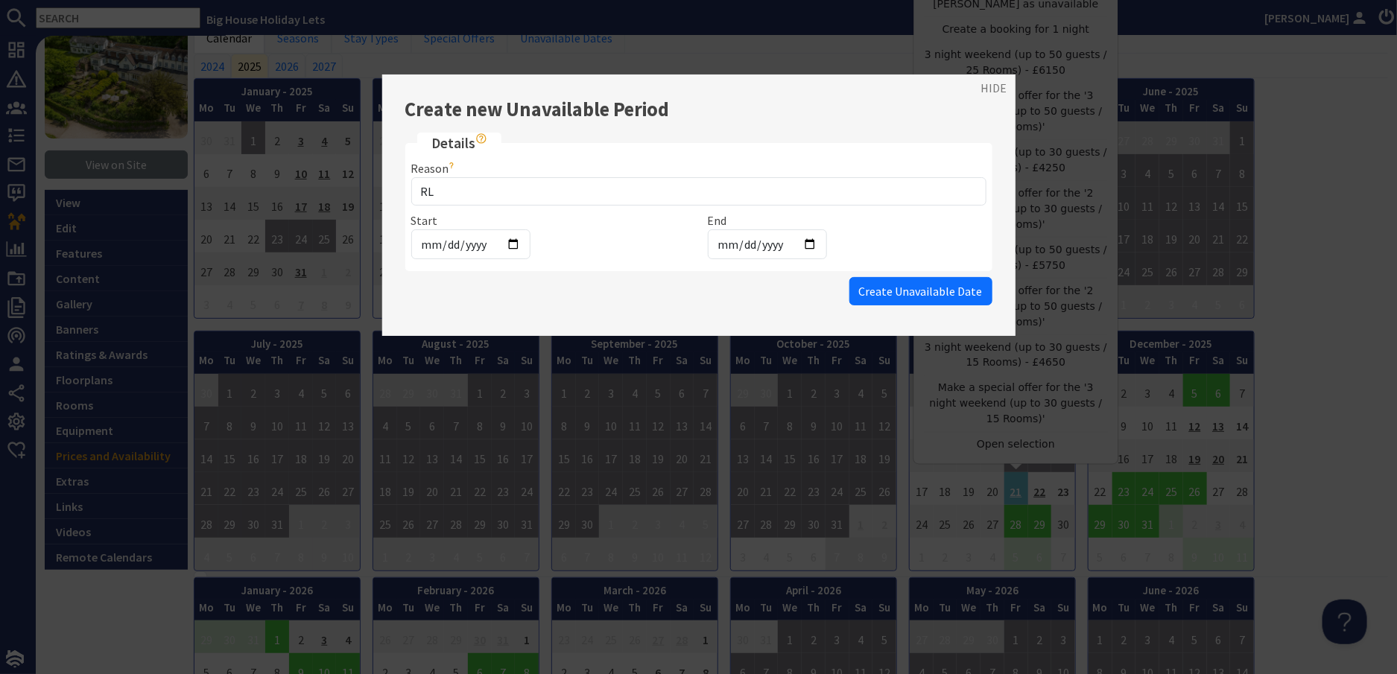
click at [913, 292] on span "Create Unavailable Date" at bounding box center [921, 291] width 124 height 15
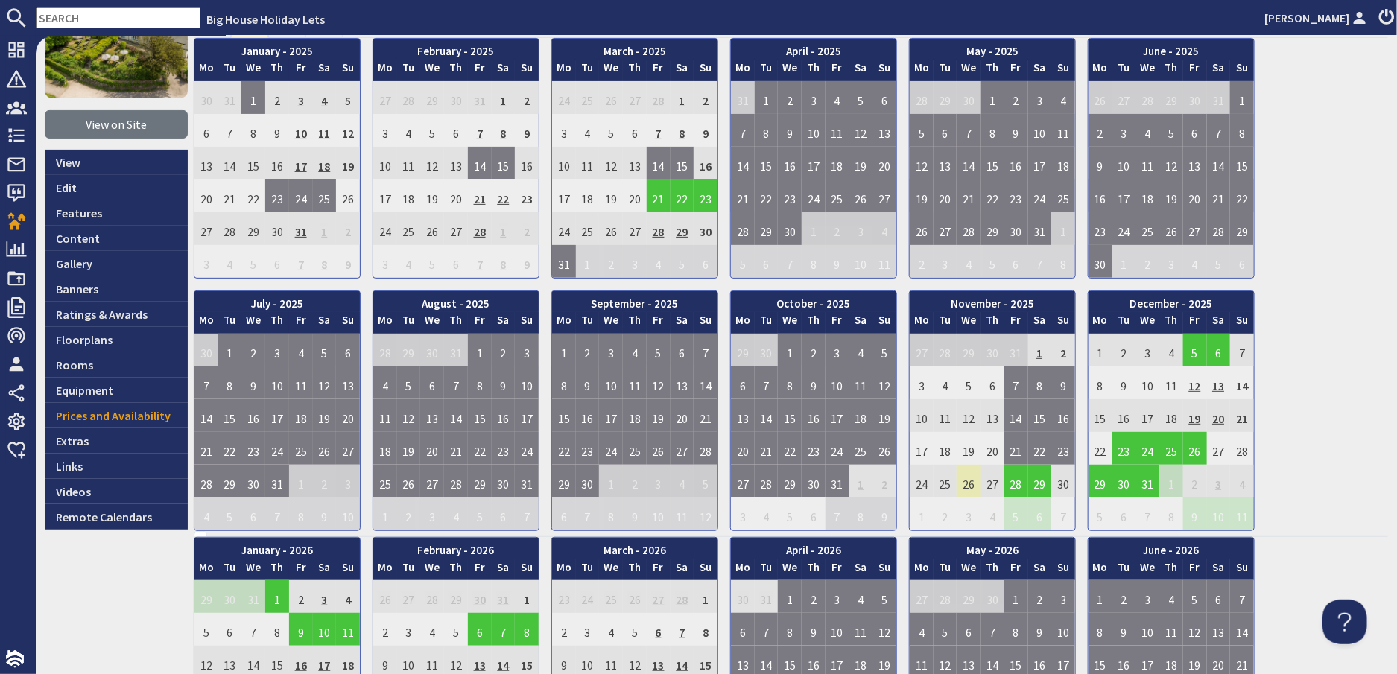
scroll to position [298, 0]
